Goal: Download file/media

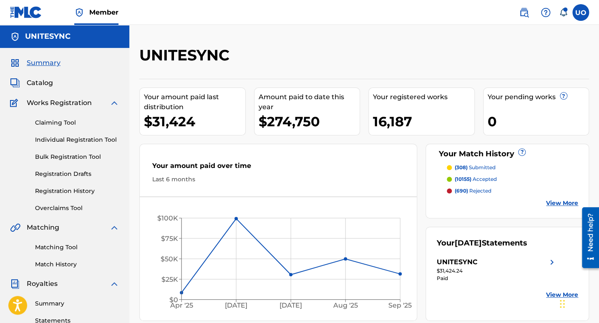
click at [461, 191] on span "(690)" at bounding box center [460, 191] width 13 height 6
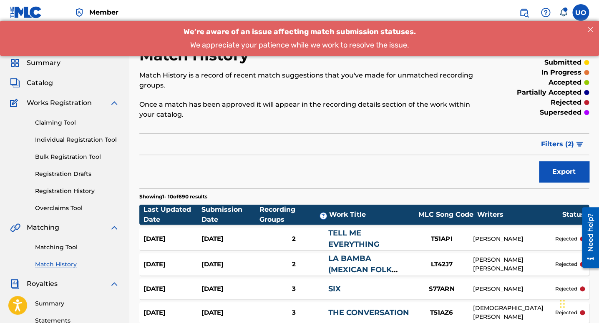
click at [562, 173] on button "Export" at bounding box center [564, 171] width 50 height 21
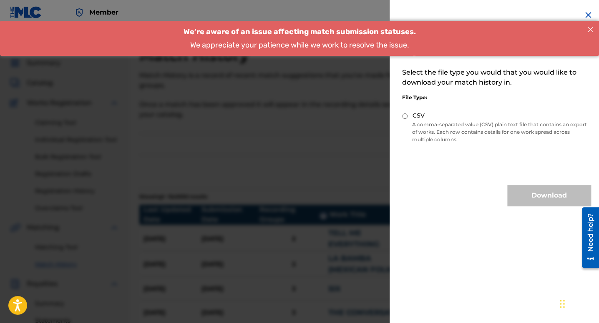
click at [407, 116] on input "CSV" at bounding box center [404, 115] width 5 height 5
radio input "true"
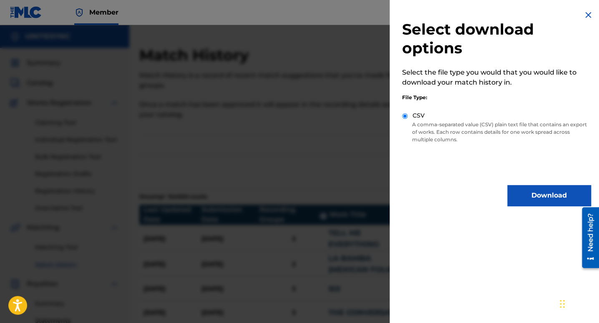
click at [589, 30] on div "Select download options Select the file type you would that you would like to d…" at bounding box center [495, 108] width 213 height 216
click at [534, 199] on button "Download" at bounding box center [548, 195] width 83 height 21
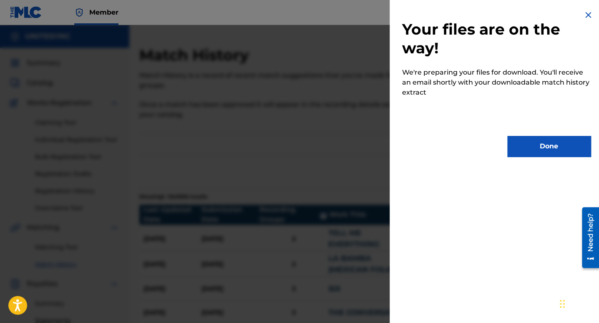
click at [540, 154] on button "Done" at bounding box center [548, 146] width 83 height 21
